Goal: Task Accomplishment & Management: Manage account settings

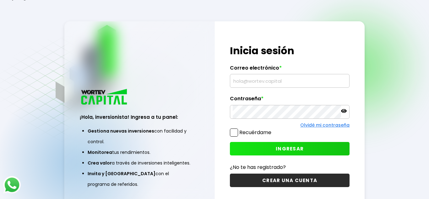
click at [268, 82] on input "text" at bounding box center [290, 80] width 114 height 13
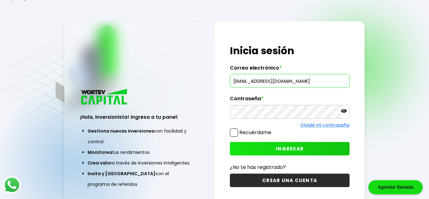
type input "[EMAIL_ADDRESS][DOMAIN_NAME]"
click at [288, 147] on span "INGRESAR" at bounding box center [290, 149] width 28 height 7
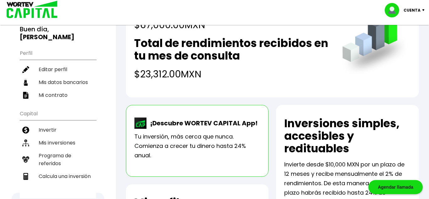
scroll to position [64, 0]
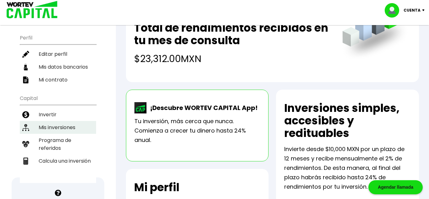
click at [45, 127] on li "Mis inversiones" at bounding box center [58, 127] width 76 height 13
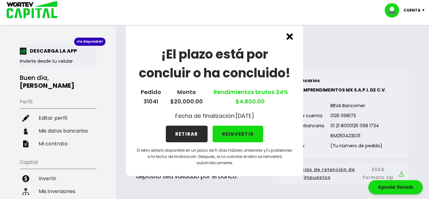
click at [231, 133] on button "REINVERTIR" at bounding box center [237, 134] width 51 height 17
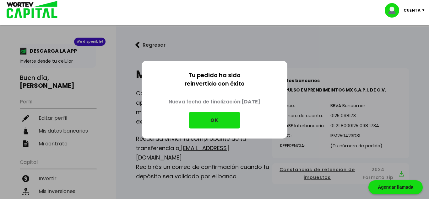
click at [212, 120] on button "OK" at bounding box center [214, 120] width 51 height 17
